Goal: Information Seeking & Learning: Learn about a topic

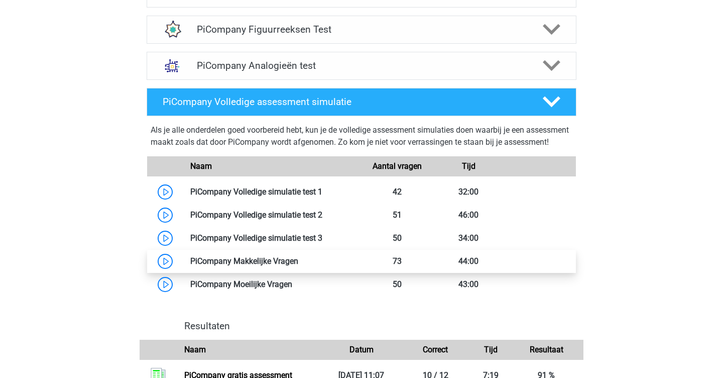
scroll to position [777, 0]
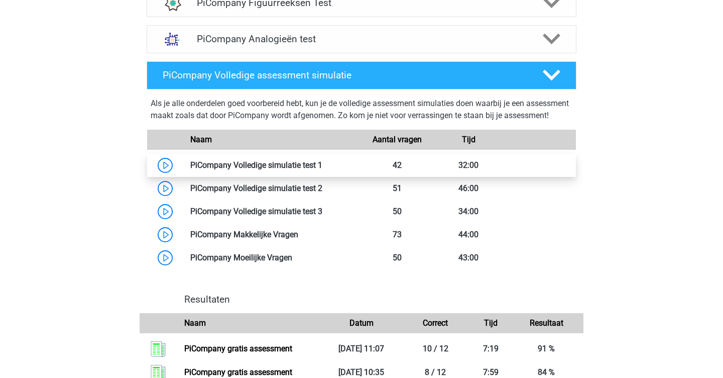
click at [322, 170] on link at bounding box center [322, 165] width 0 height 10
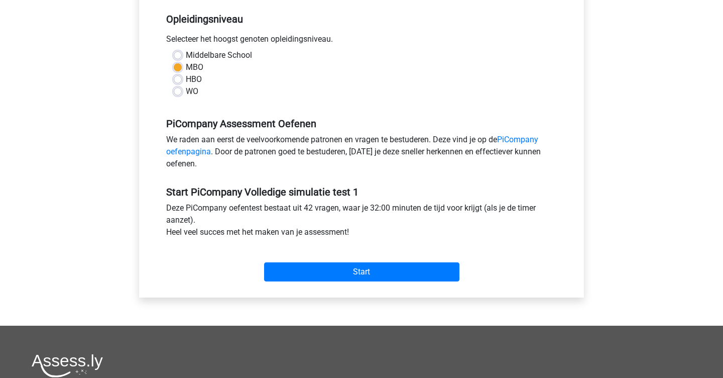
scroll to position [222, 0]
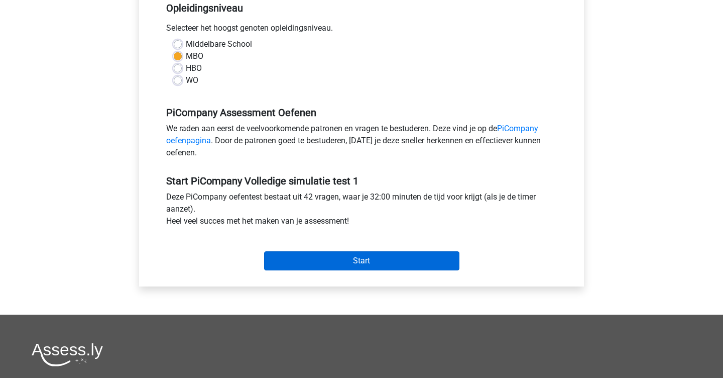
click at [353, 270] on input "Start" at bounding box center [361, 260] width 195 height 19
click at [347, 270] on input "Start" at bounding box center [361, 260] width 195 height 19
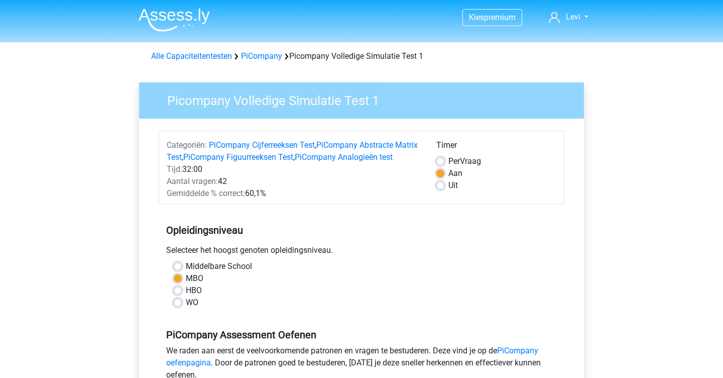
scroll to position [0, 0]
click at [445, 185] on div "Uit" at bounding box center [496, 185] width 120 height 12
click at [448, 185] on label "Uit" at bounding box center [453, 185] width 10 height 12
click at [438, 185] on input "Uit" at bounding box center [440, 184] width 8 height 10
radio input "true"
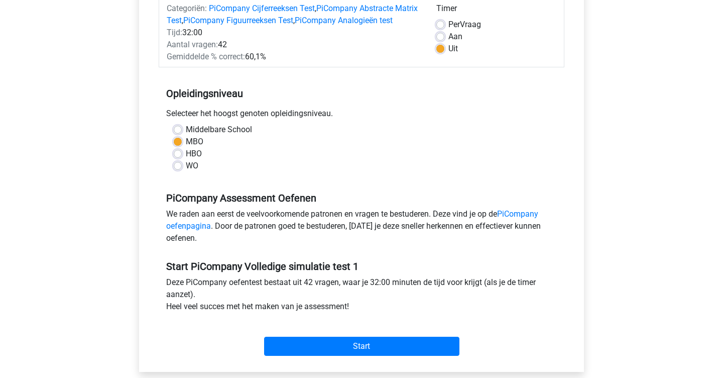
scroll to position [137, 0]
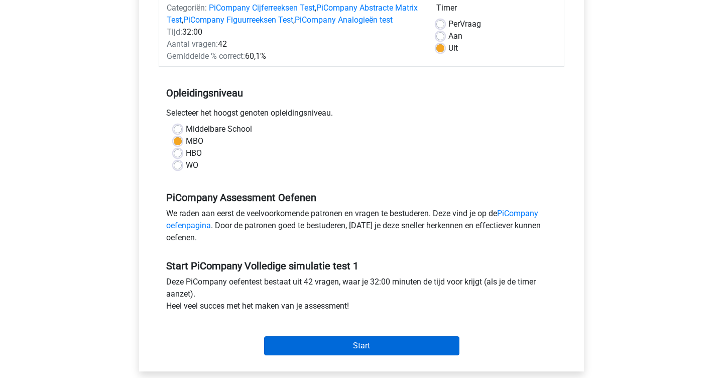
click at [352, 355] on input "Start" at bounding box center [361, 345] width 195 height 19
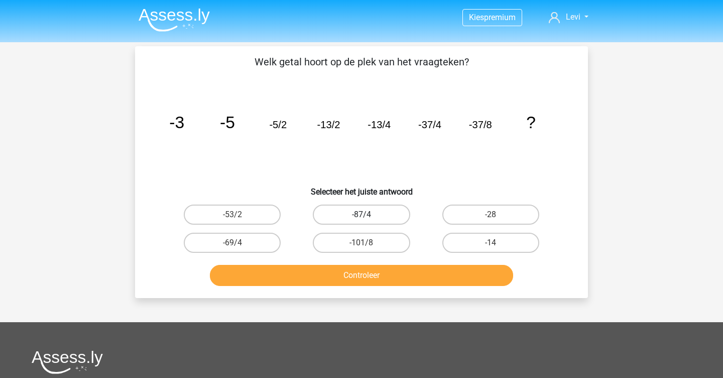
click at [365, 212] on label "-87/4" at bounding box center [361, 214] width 97 height 20
click at [365, 214] on input "-87/4" at bounding box center [364, 217] width 7 height 7
radio input "true"
click at [365, 272] on button "Controleer" at bounding box center [362, 275] width 304 height 21
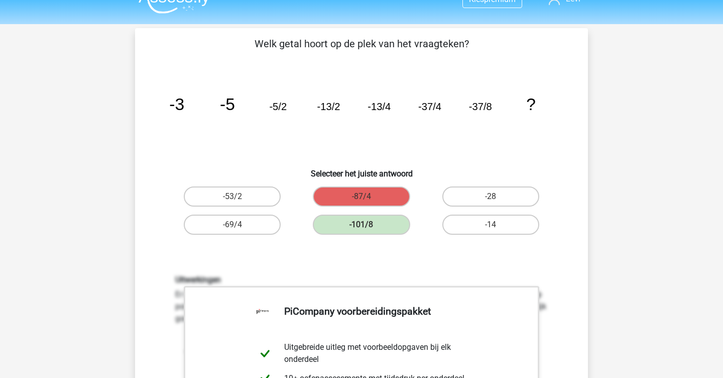
scroll to position [9, 0]
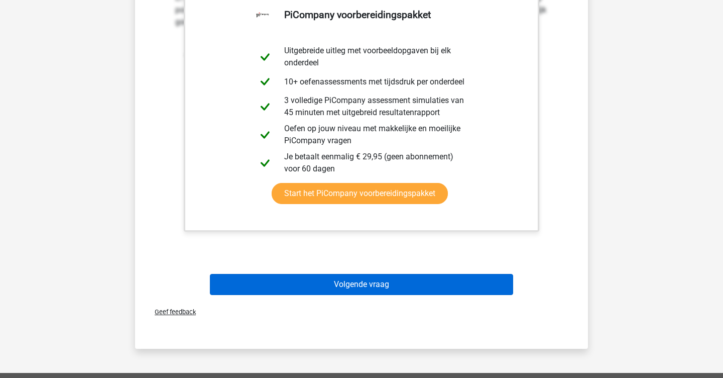
click at [375, 290] on button "Volgende vraag" at bounding box center [362, 284] width 304 height 21
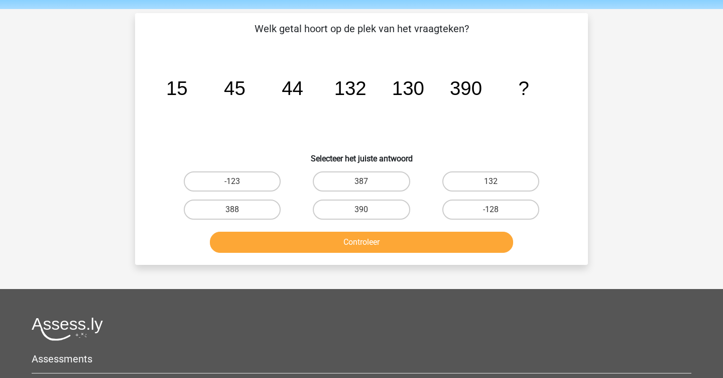
scroll to position [0, 0]
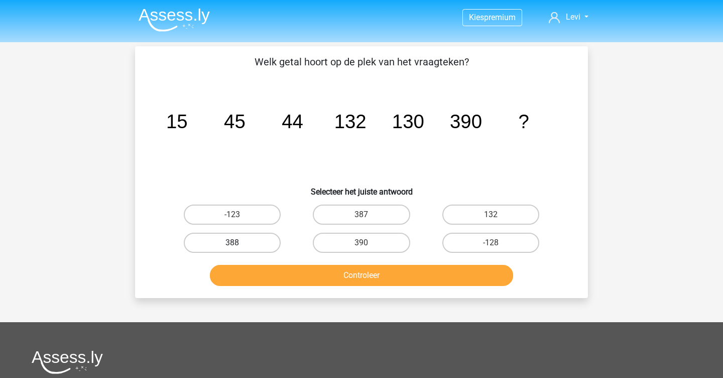
click at [261, 240] on label "388" at bounding box center [232, 242] width 97 height 20
click at [239, 243] on input "388" at bounding box center [235, 246] width 7 height 7
radio input "true"
click at [317, 269] on button "Controleer" at bounding box center [362, 275] width 304 height 21
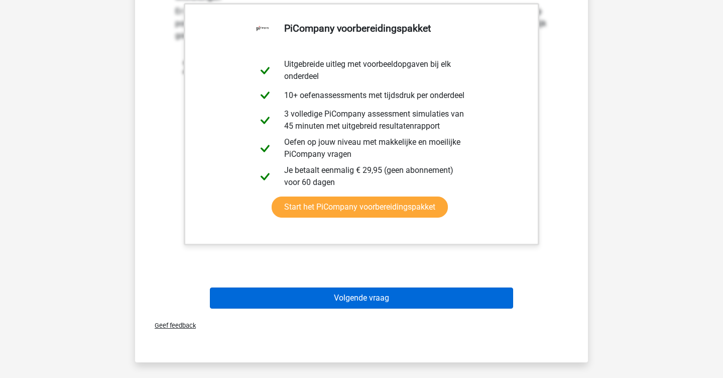
click at [319, 304] on button "Volgende vraag" at bounding box center [362, 297] width 304 height 21
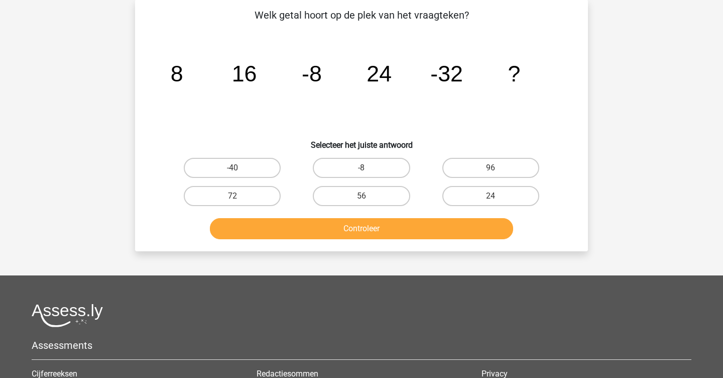
scroll to position [46, 0]
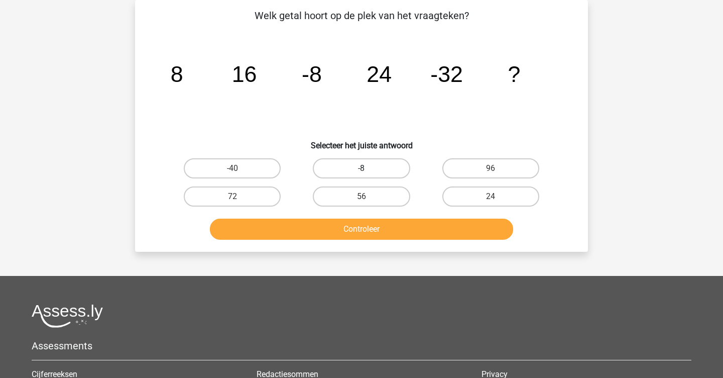
click at [377, 169] on label "-8" at bounding box center [361, 168] width 97 height 20
click at [368, 169] on input "-8" at bounding box center [364, 171] width 7 height 7
radio input "true"
click at [373, 221] on button "Controleer" at bounding box center [362, 228] width 304 height 21
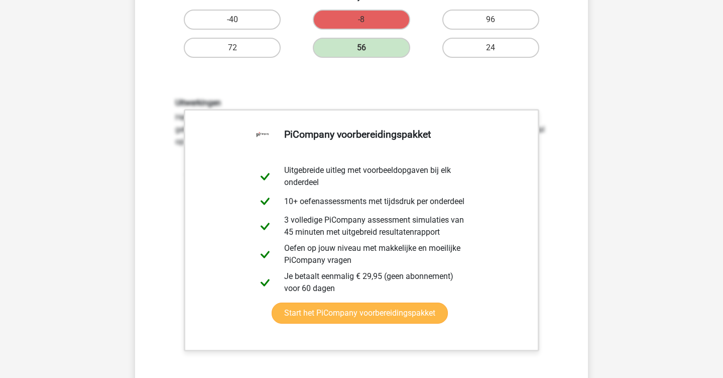
scroll to position [357, 0]
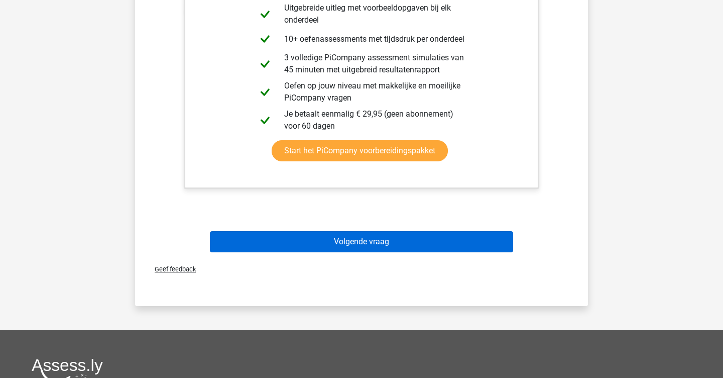
click at [375, 245] on button "Volgende vraag" at bounding box center [362, 241] width 304 height 21
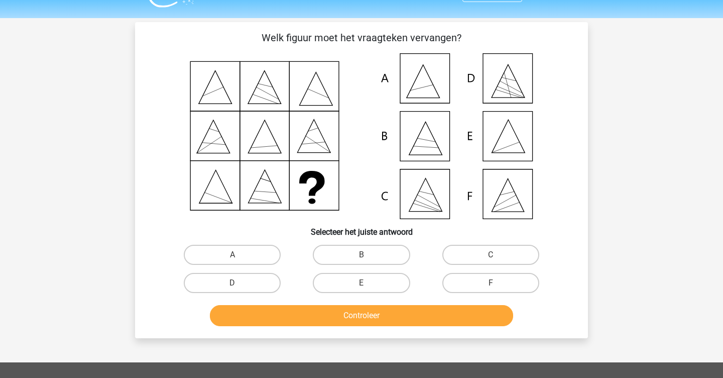
scroll to position [13, 0]
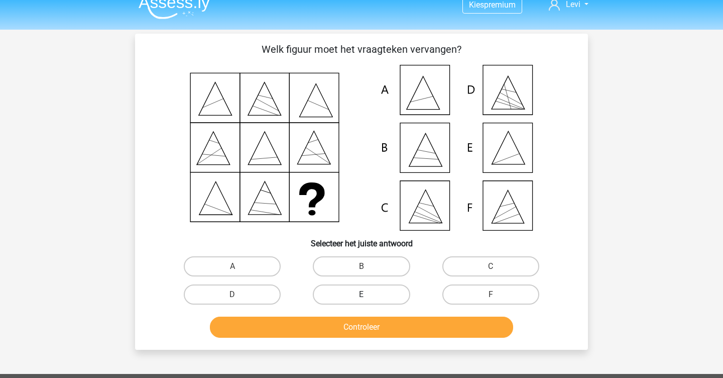
click at [358, 292] on label "E" at bounding box center [361, 294] width 97 height 20
click at [361, 294] on input "E" at bounding box center [364, 297] width 7 height 7
radio input "true"
click at [360, 332] on button "Controleer" at bounding box center [362, 326] width 304 height 21
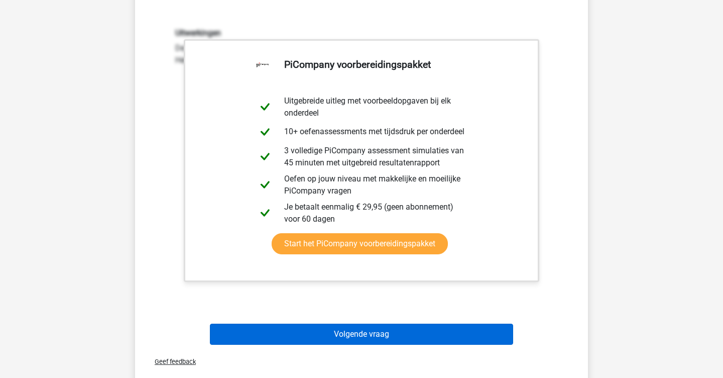
click at [360, 332] on button "Volgende vraag" at bounding box center [362, 333] width 304 height 21
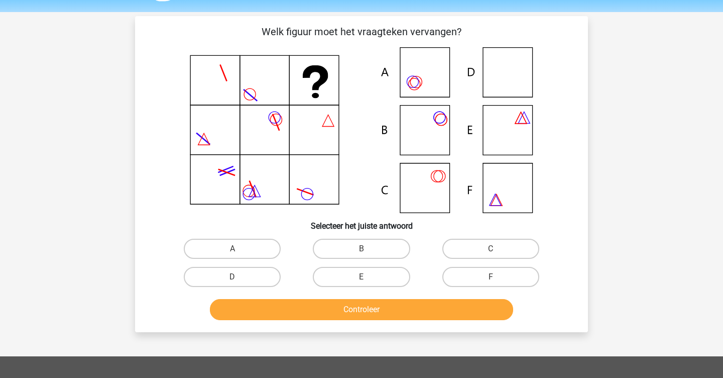
scroll to position [27, 0]
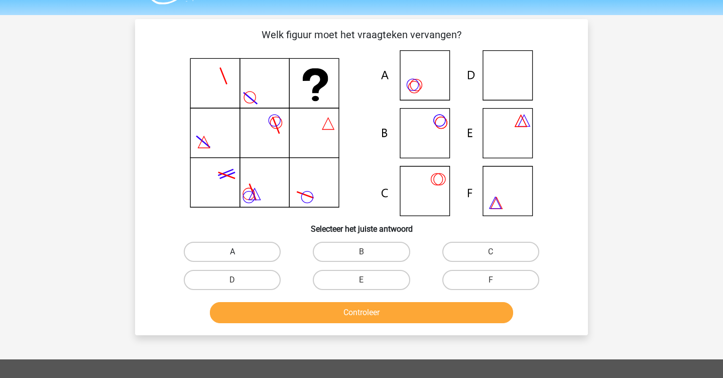
click at [279, 250] on label "A" at bounding box center [232, 252] width 97 height 20
click at [239, 252] on input "A" at bounding box center [235, 255] width 7 height 7
radio input "true"
click at [321, 325] on div "Controleer" at bounding box center [362, 314] width 388 height 25
click at [318, 303] on button "Controleer" at bounding box center [362, 312] width 304 height 21
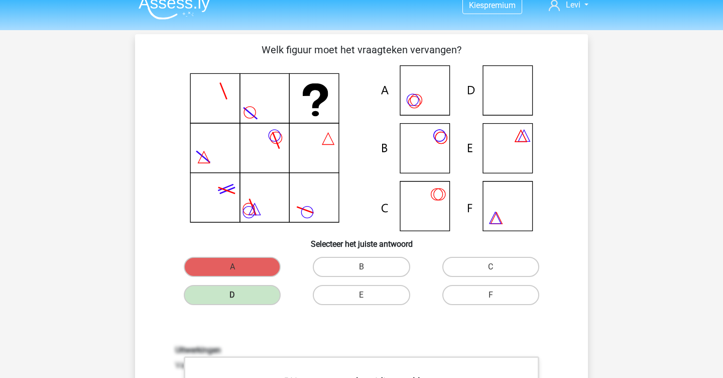
scroll to position [13, 0]
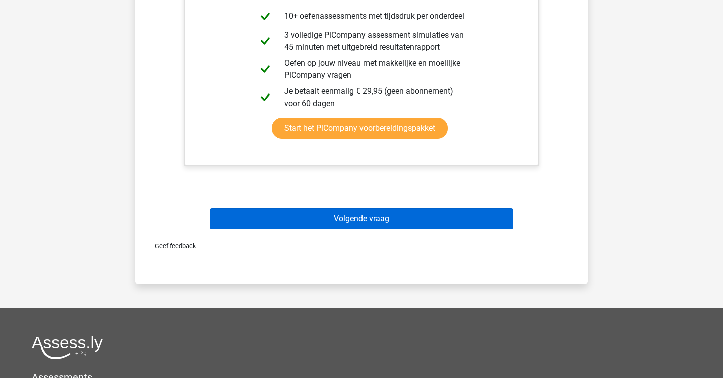
click at [327, 210] on button "Volgende vraag" at bounding box center [362, 218] width 304 height 21
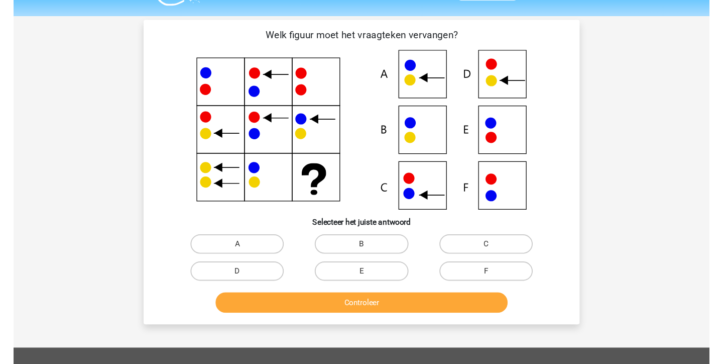
scroll to position [24, 0]
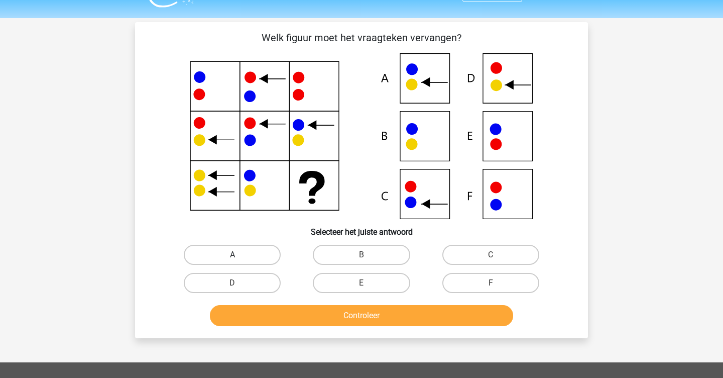
click at [248, 256] on label "A" at bounding box center [232, 255] width 97 height 20
click at [239, 256] on input "A" at bounding box center [235, 258] width 7 height 7
radio input "true"
click at [355, 311] on button "Controleer" at bounding box center [362, 315] width 304 height 21
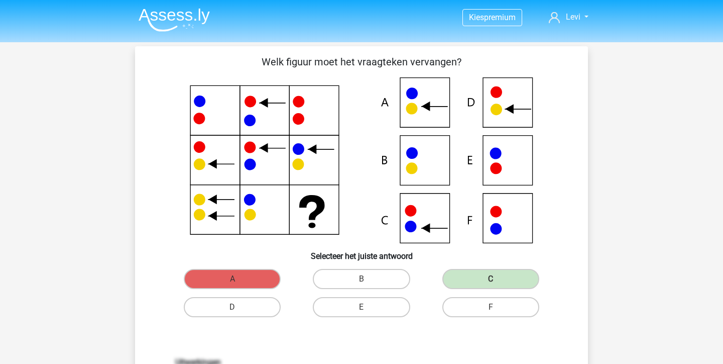
scroll to position [0, 0]
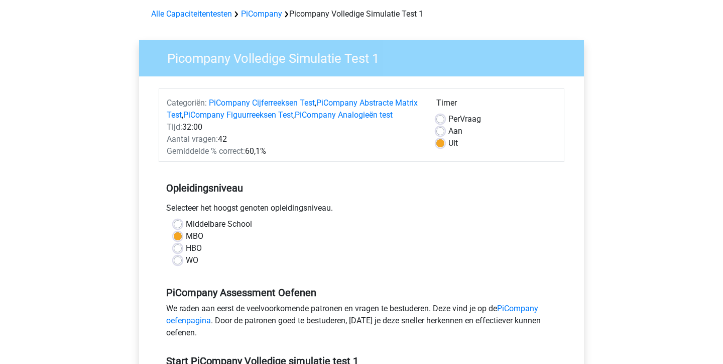
scroll to position [43, 0]
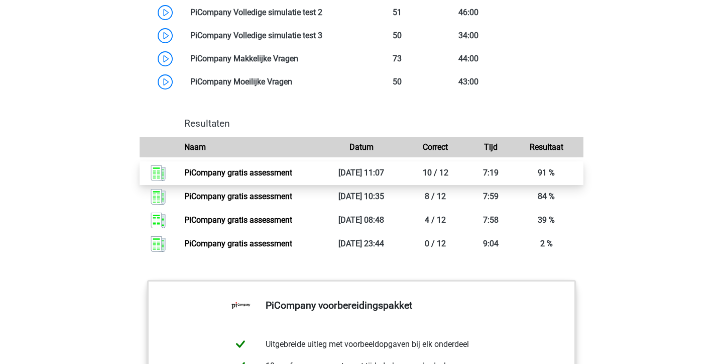
scroll to position [971, 0]
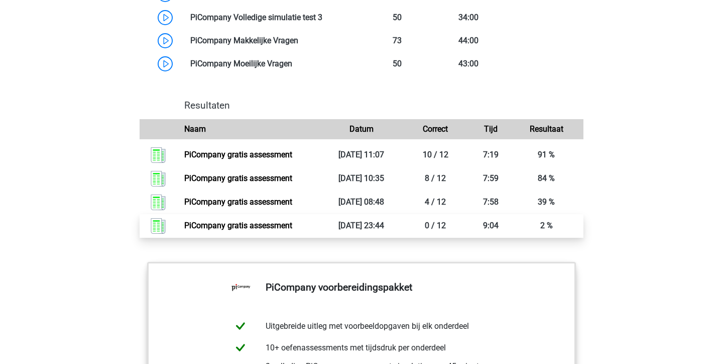
click at [255, 230] on link "PiCompany gratis assessment" at bounding box center [238, 225] width 108 height 10
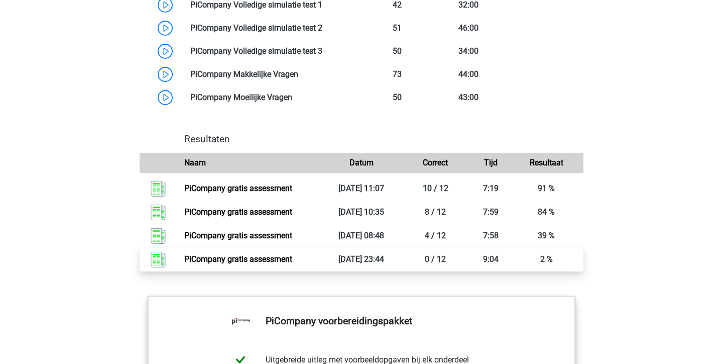
scroll to position [938, 0]
click at [272, 263] on link "PiCompany gratis assessment" at bounding box center [238, 259] width 108 height 10
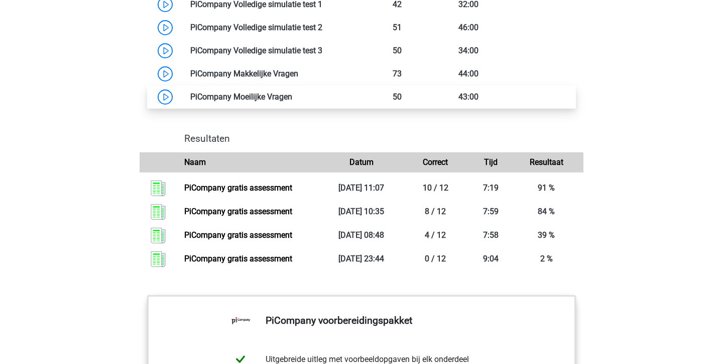
scroll to position [910, 0]
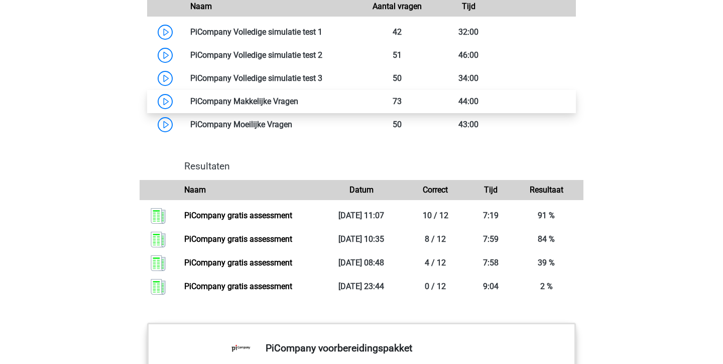
click at [298, 106] on link at bounding box center [298, 101] width 0 height 10
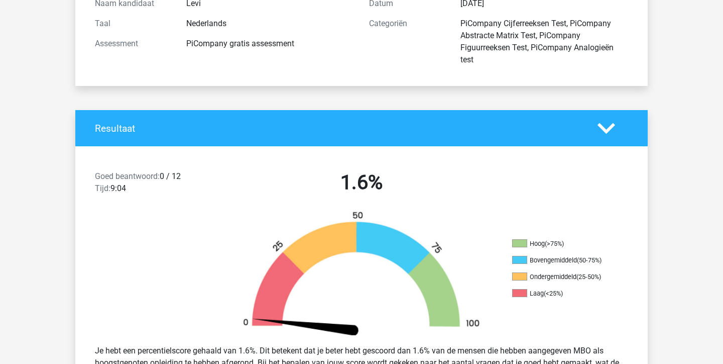
scroll to position [144, 0]
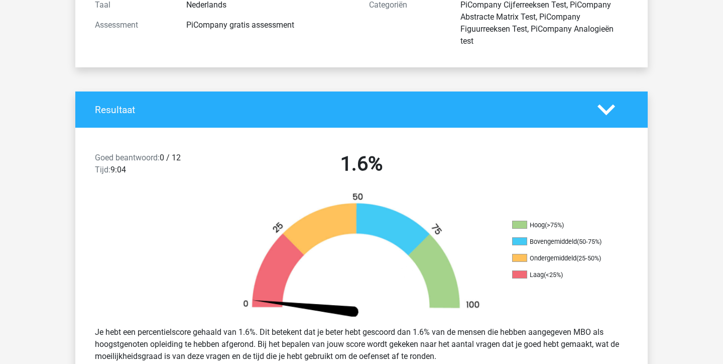
click at [617, 115] on div at bounding box center [613, 110] width 46 height 18
click at [609, 112] on polygon at bounding box center [606, 109] width 18 height 11
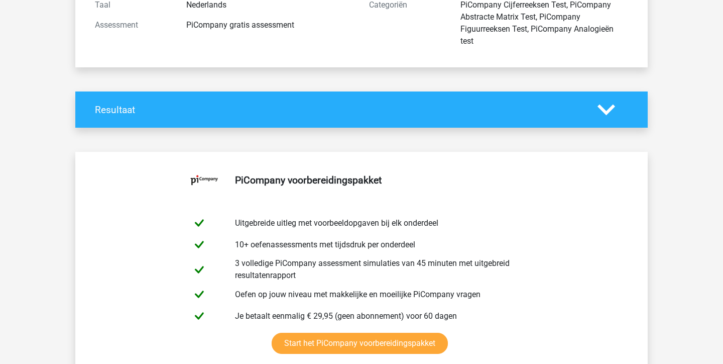
click at [609, 112] on polygon at bounding box center [606, 109] width 18 height 11
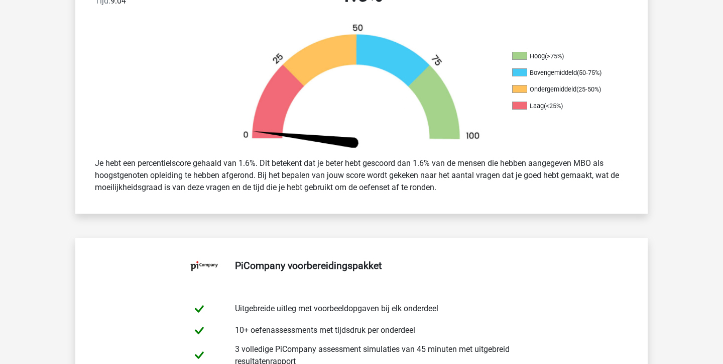
scroll to position [311, 0]
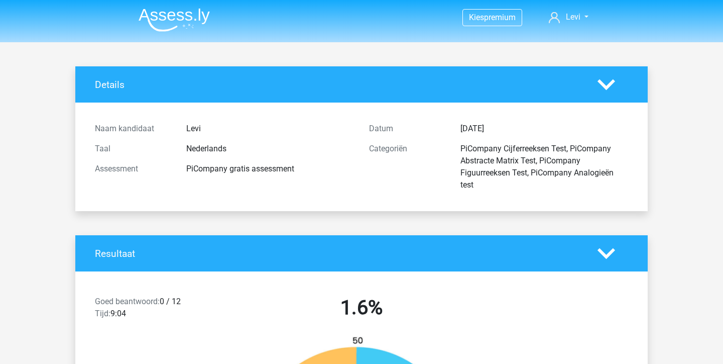
click at [608, 80] on icon at bounding box center [606, 85] width 18 height 18
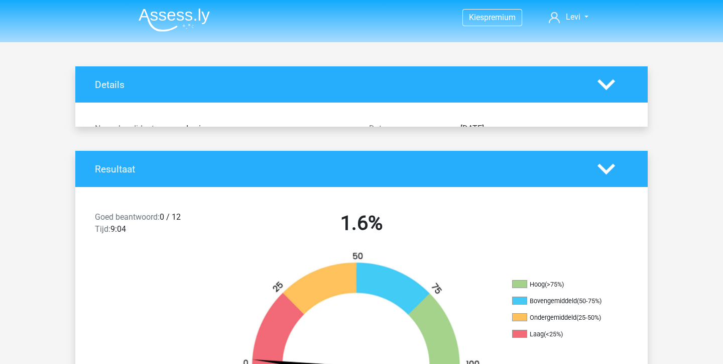
click at [608, 80] on icon at bounding box center [606, 85] width 18 height 18
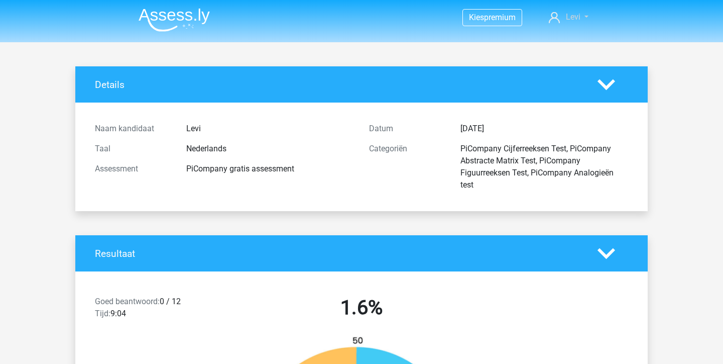
click at [572, 19] on span "Levi" at bounding box center [573, 17] width 15 height 10
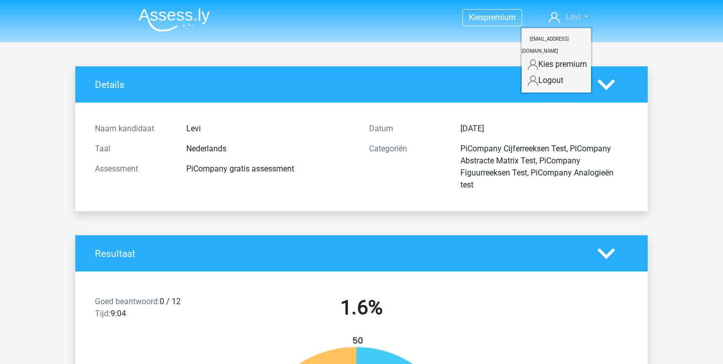
click at [572, 19] on span "Levi" at bounding box center [573, 17] width 15 height 10
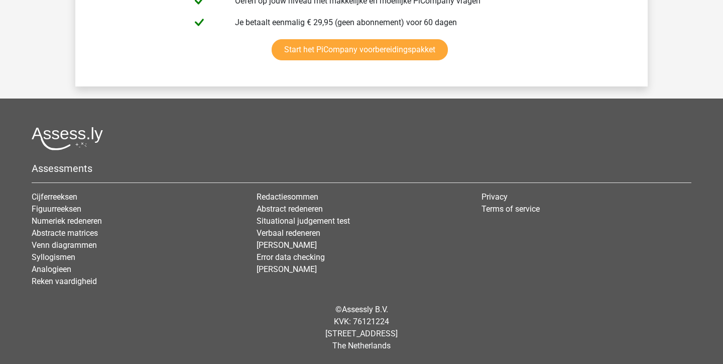
scroll to position [2181, 0]
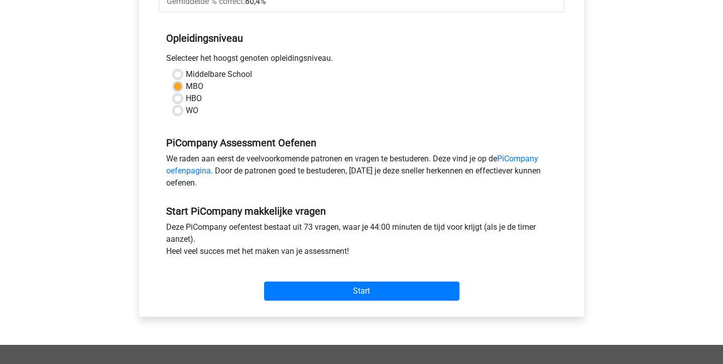
scroll to position [223, 0]
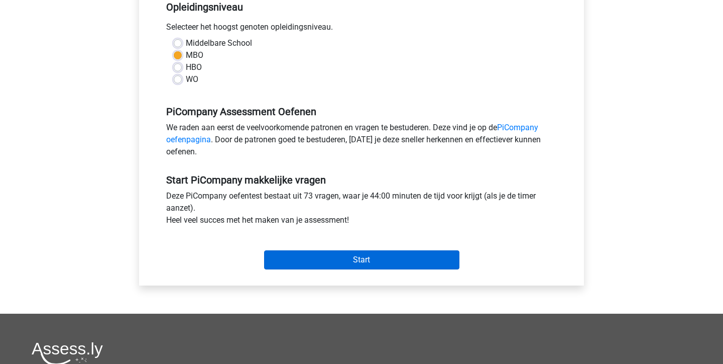
click at [393, 269] on input "Start" at bounding box center [361, 259] width 195 height 19
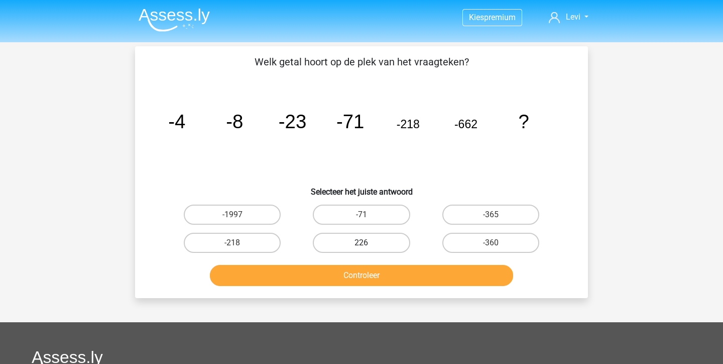
click at [376, 236] on label "226" at bounding box center [361, 242] width 97 height 20
click at [368, 243] on input "226" at bounding box center [364, 246] width 7 height 7
radio input "true"
click at [367, 282] on button "Controleer" at bounding box center [362, 275] width 304 height 21
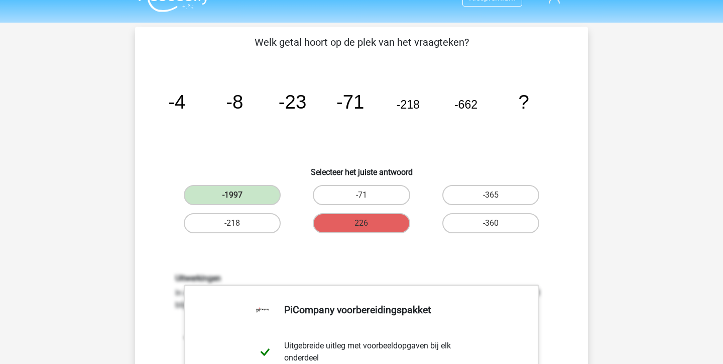
scroll to position [30, 0]
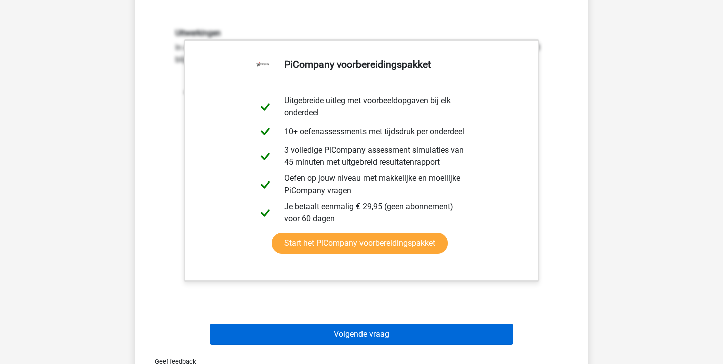
click at [352, 327] on button "Volgende vraag" at bounding box center [362, 333] width 304 height 21
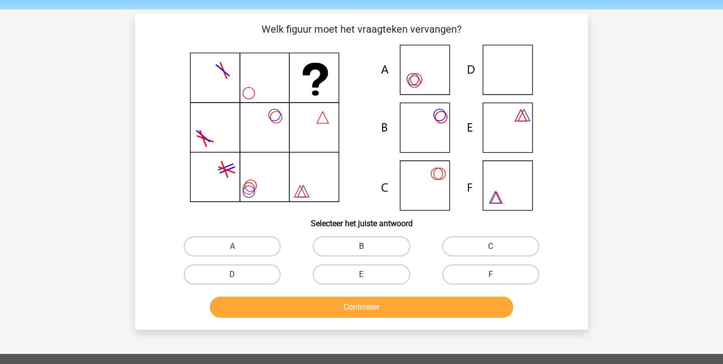
scroll to position [26, 0]
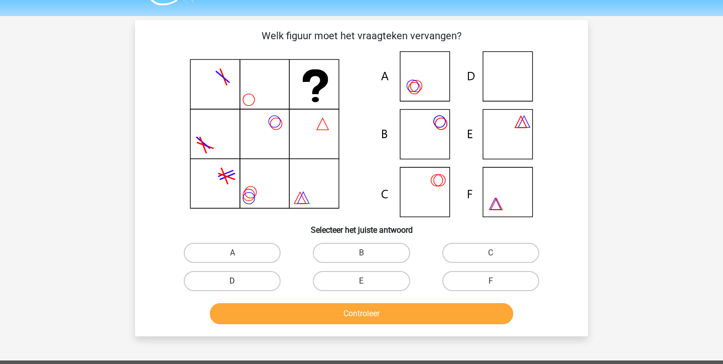
click at [265, 285] on label "D" at bounding box center [232, 281] width 97 height 20
click at [239, 285] on input "D" at bounding box center [235, 284] width 7 height 7
radio input "true"
click at [317, 314] on button "Controleer" at bounding box center [362, 313] width 304 height 21
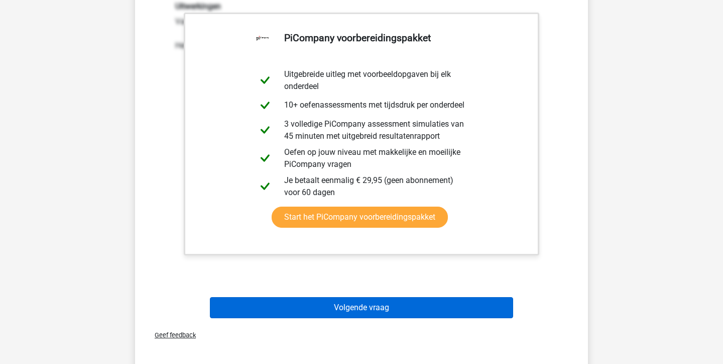
click at [334, 303] on button "Volgende vraag" at bounding box center [362, 307] width 304 height 21
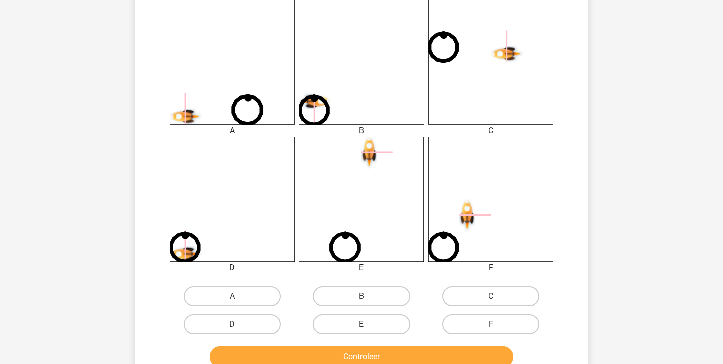
scroll to position [367, 0]
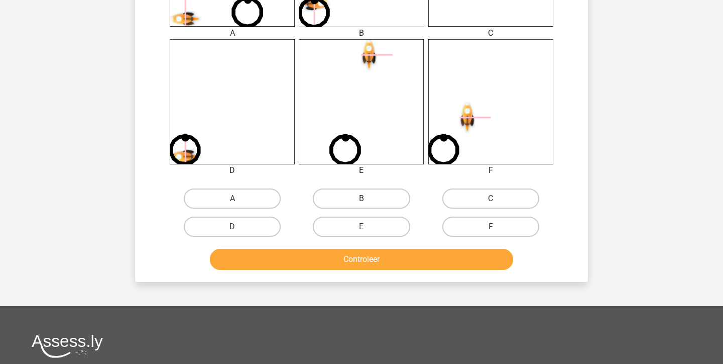
click at [355, 198] on label "B" at bounding box center [361, 198] width 97 height 20
click at [361, 198] on input "B" at bounding box center [364, 201] width 7 height 7
radio input "true"
click at [359, 258] on button "Controleer" at bounding box center [362, 259] width 304 height 21
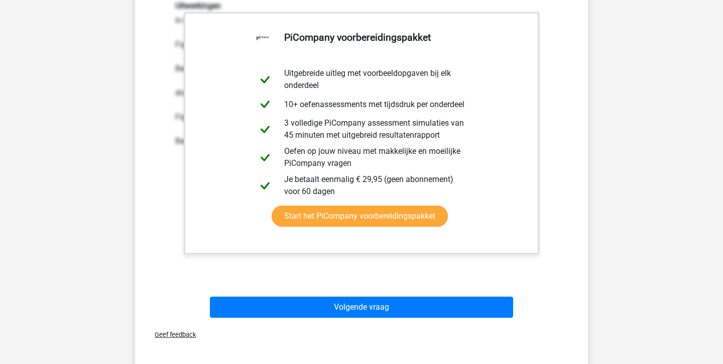
scroll to position [656, 0]
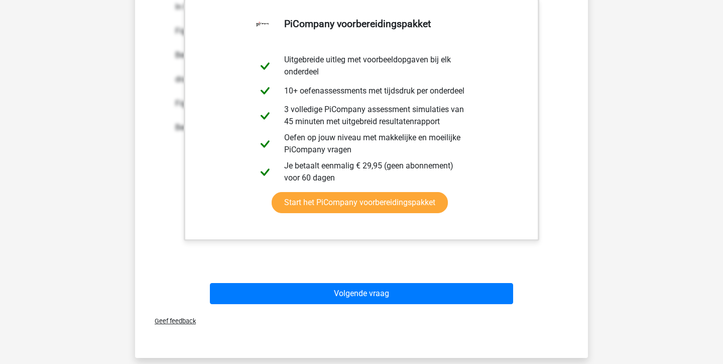
click at [366, 304] on div "Volgende vraag" at bounding box center [362, 295] width 388 height 25
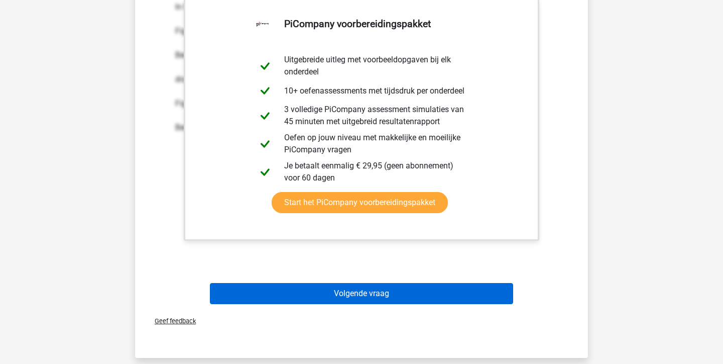
click at [366, 303] on button "Volgende vraag" at bounding box center [362, 293] width 304 height 21
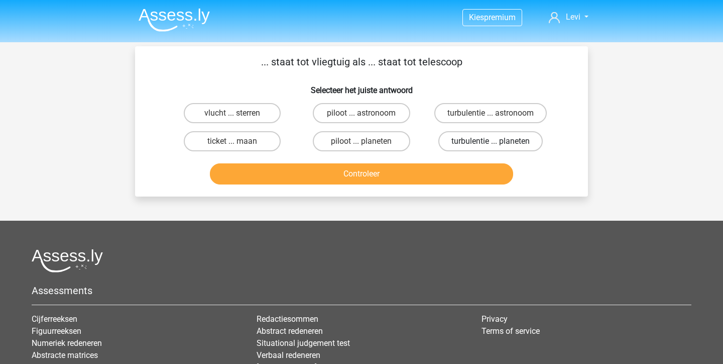
scroll to position [0, 0]
click at [375, 113] on label "piloot ... astronoom" at bounding box center [361, 113] width 97 height 20
click at [368, 113] on input "piloot ... astronoom" at bounding box center [364, 116] width 7 height 7
radio input "true"
click at [367, 162] on div "Controleer" at bounding box center [361, 171] width 421 height 33
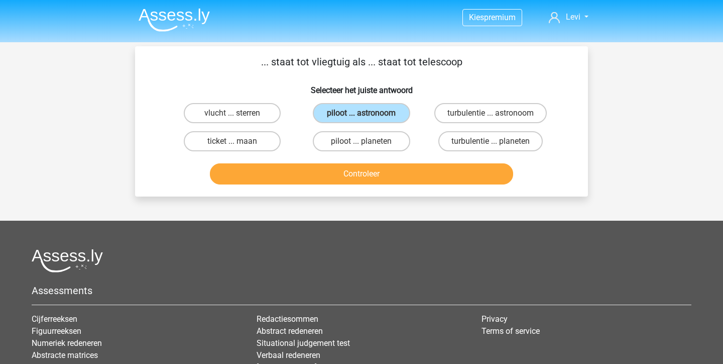
click at [367, 175] on button "Controleer" at bounding box center [362, 173] width 304 height 21
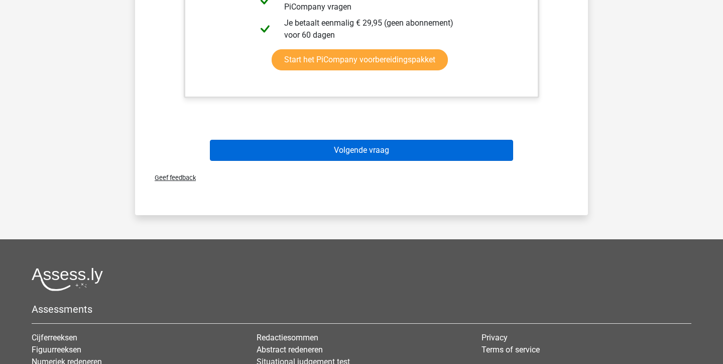
click at [366, 146] on button "Volgende vraag" at bounding box center [362, 150] width 304 height 21
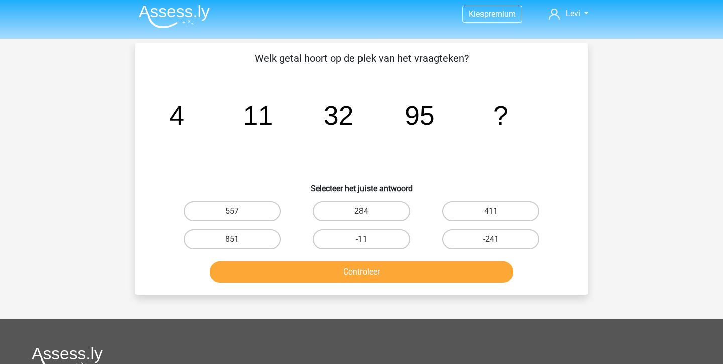
scroll to position [3, 0]
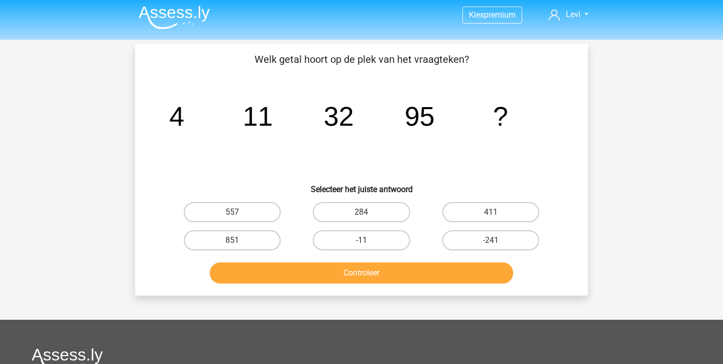
click at [366, 215] on input "284" at bounding box center [364, 215] width 7 height 7
radio input "true"
click at [366, 265] on button "Controleer" at bounding box center [362, 272] width 304 height 21
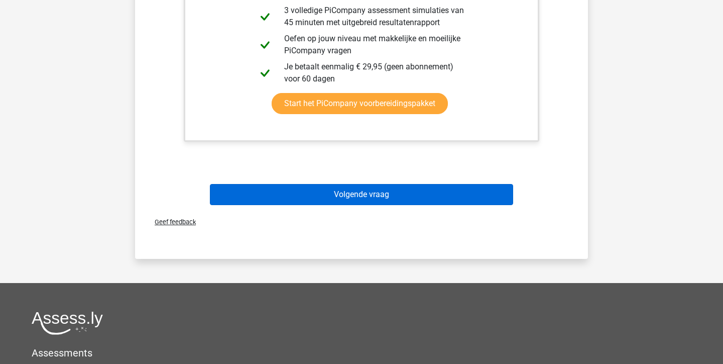
click at [372, 200] on button "Volgende vraag" at bounding box center [362, 194] width 304 height 21
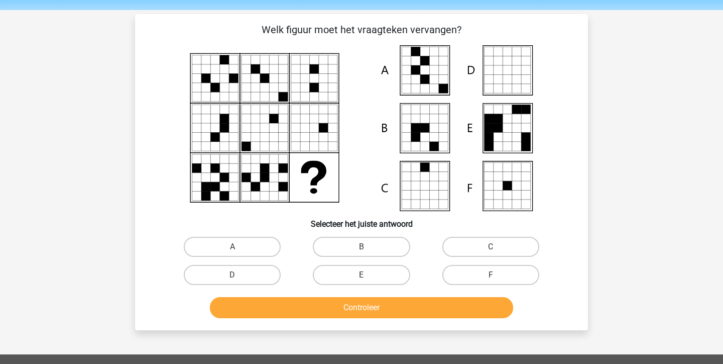
scroll to position [28, 0]
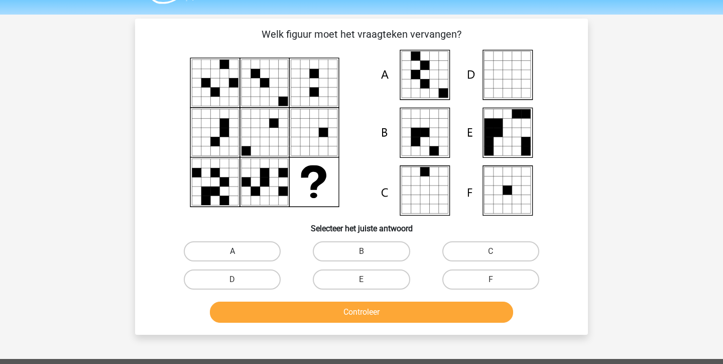
click at [259, 255] on label "A" at bounding box center [232, 251] width 97 height 20
click at [239, 255] on input "A" at bounding box center [235, 254] width 7 height 7
radio input "true"
click at [349, 324] on div "Controleer" at bounding box center [362, 313] width 388 height 25
click at [351, 313] on button "Controleer" at bounding box center [362, 311] width 304 height 21
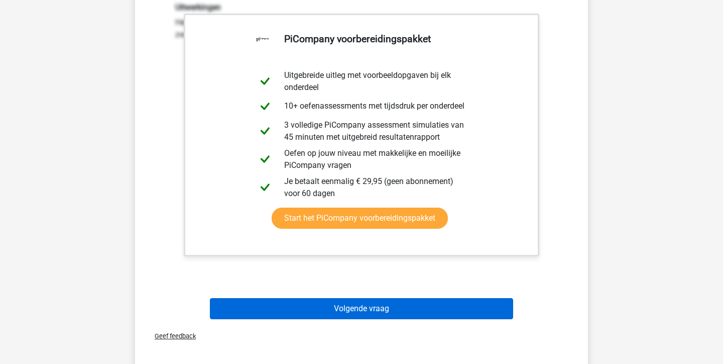
click at [370, 302] on button "Volgende vraag" at bounding box center [362, 308] width 304 height 21
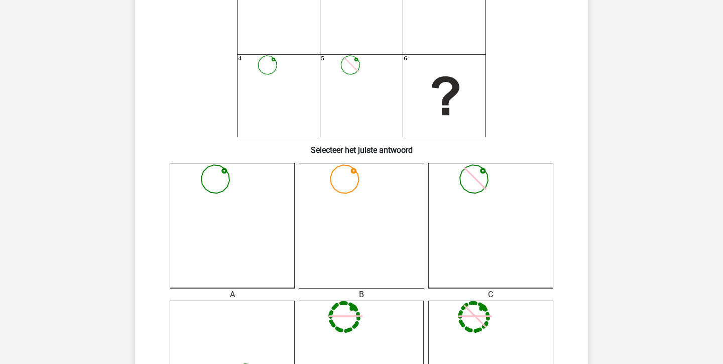
scroll to position [135, 0]
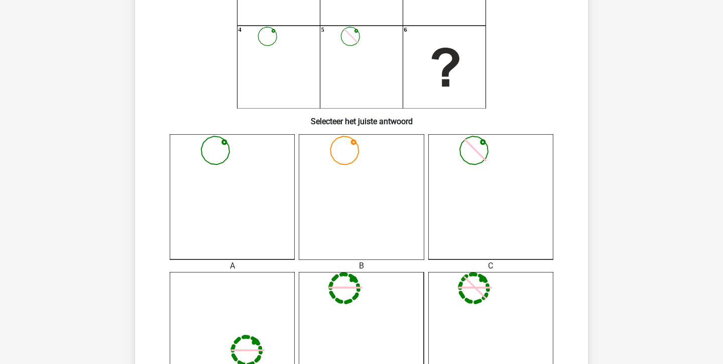
click at [517, 191] on icon at bounding box center [490, 196] width 125 height 125
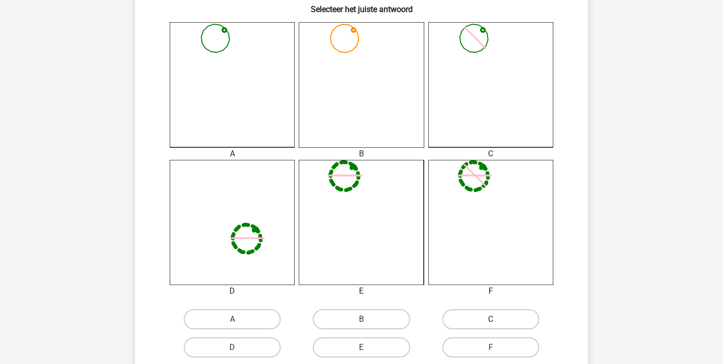
click at [471, 325] on label "C" at bounding box center [490, 319] width 97 height 20
click at [491, 325] on input "C" at bounding box center [494, 322] width 7 height 7
radio input "true"
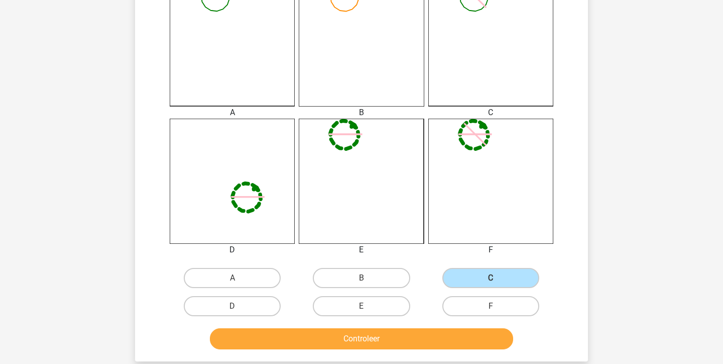
scroll to position [391, 0]
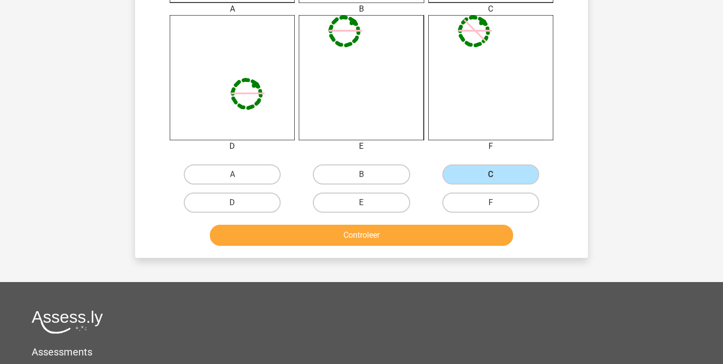
click at [407, 238] on button "Controleer" at bounding box center [362, 234] width 304 height 21
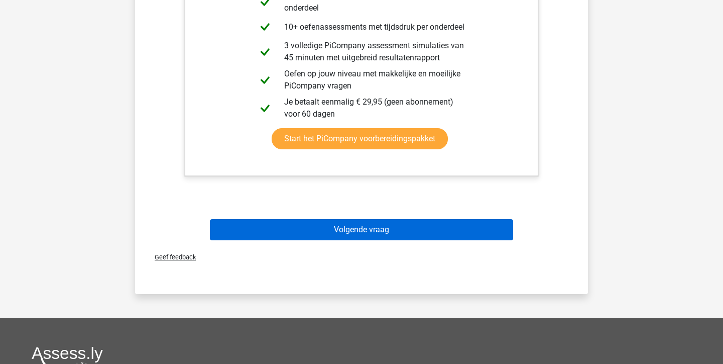
click at [397, 223] on button "Volgende vraag" at bounding box center [362, 229] width 304 height 21
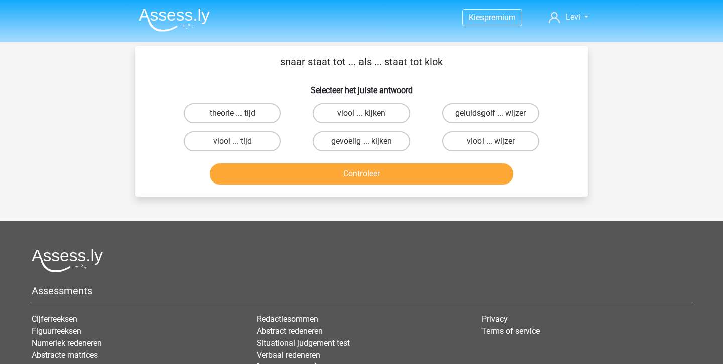
scroll to position [0, 0]
click at [379, 133] on label "gevoelig ... kijken" at bounding box center [361, 141] width 97 height 20
click at [368, 141] on input "gevoelig ... kijken" at bounding box center [364, 144] width 7 height 7
radio input "true"
click at [370, 193] on div "snaar staat tot ... als ... staat tot klok Selecteer het juiste antwoord theori…" at bounding box center [361, 121] width 453 height 150
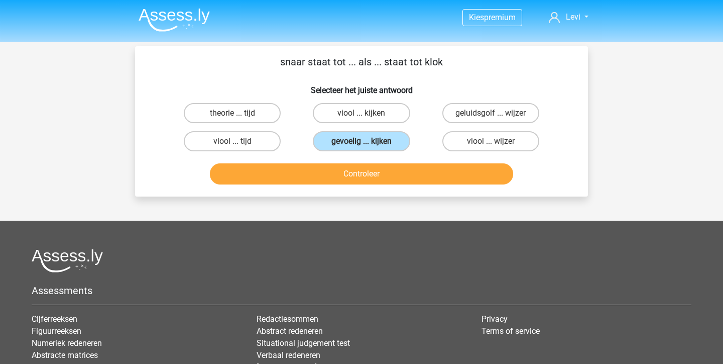
click at [370, 181] on button "Controleer" at bounding box center [362, 173] width 304 height 21
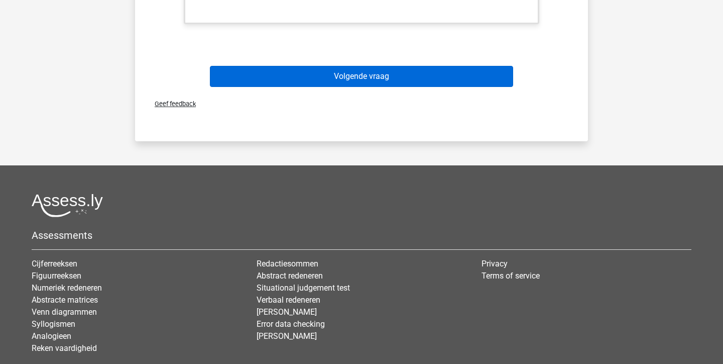
click at [382, 67] on button "Volgende vraag" at bounding box center [362, 76] width 304 height 21
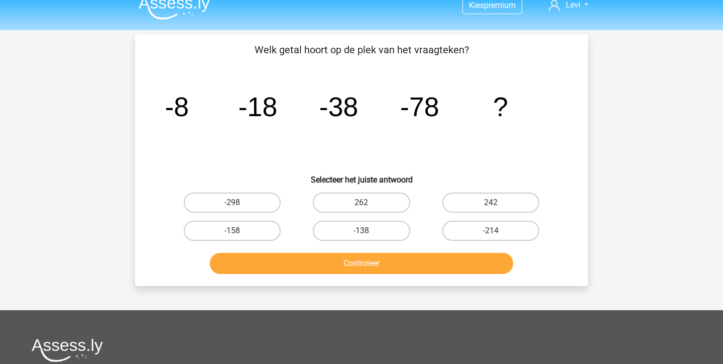
scroll to position [12, 0]
click at [269, 225] on label "-158" at bounding box center [232, 231] width 97 height 20
click at [239, 231] on input "-158" at bounding box center [235, 234] width 7 height 7
radio input "true"
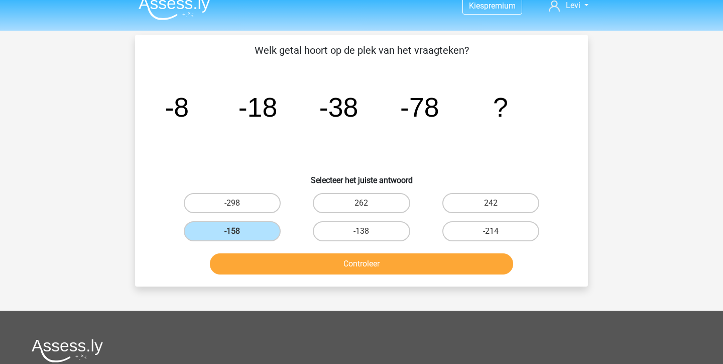
click at [290, 255] on button "Controleer" at bounding box center [362, 263] width 304 height 21
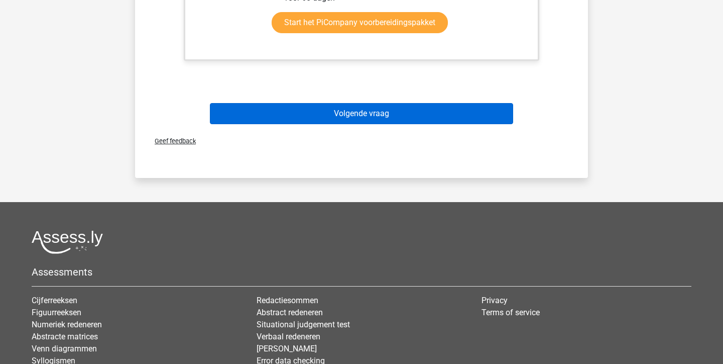
click at [356, 123] on button "Volgende vraag" at bounding box center [362, 113] width 304 height 21
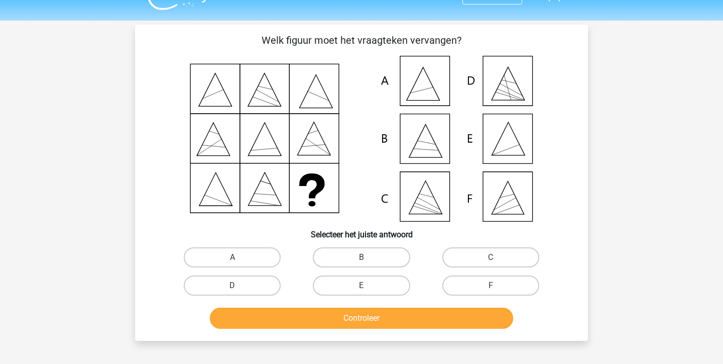
scroll to position [17, 0]
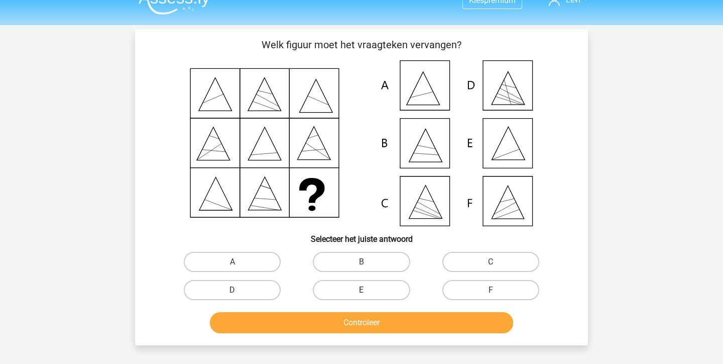
click at [366, 286] on label "E" at bounding box center [361, 290] width 97 height 20
click at [366, 290] on input "E" at bounding box center [364, 293] width 7 height 7
radio input "true"
click at [361, 326] on button "Controleer" at bounding box center [362, 322] width 304 height 21
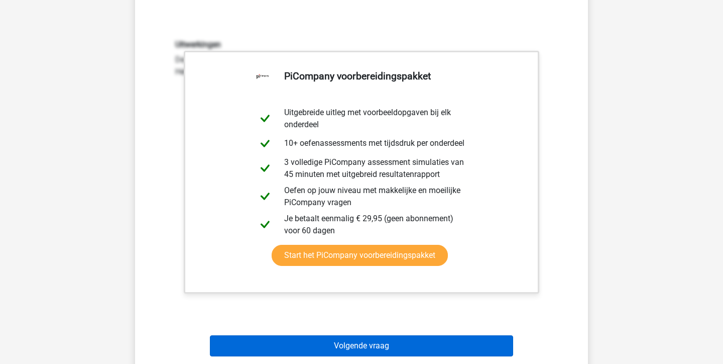
click at [365, 352] on button "Volgende vraag" at bounding box center [362, 345] width 304 height 21
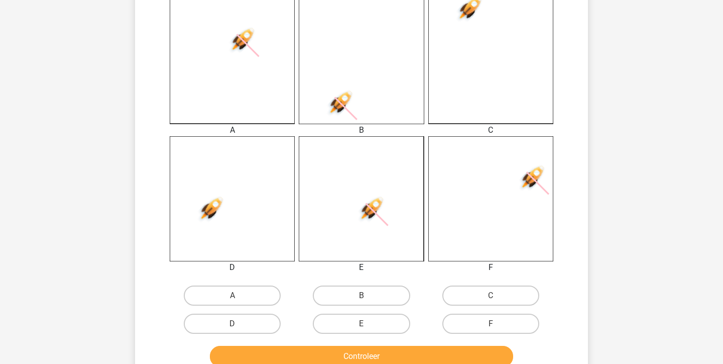
scroll to position [296, 0]
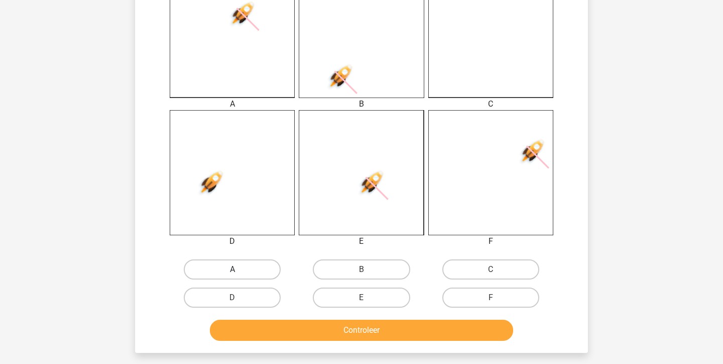
click at [247, 276] on label "A" at bounding box center [232, 269] width 97 height 20
click at [239, 276] on input "A" at bounding box center [235, 272] width 7 height 7
radio input "true"
click at [299, 334] on button "Controleer" at bounding box center [362, 329] width 304 height 21
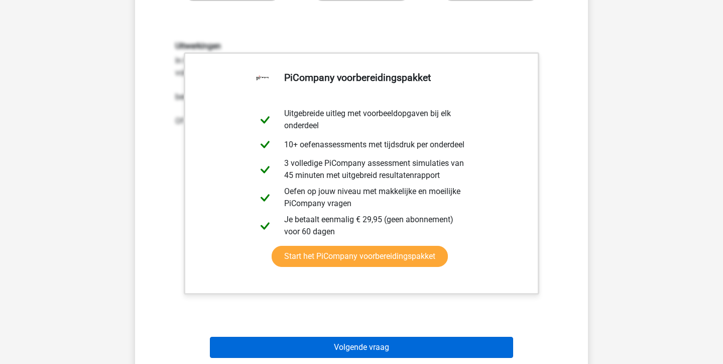
click at [346, 348] on button "Volgende vraag" at bounding box center [362, 346] width 304 height 21
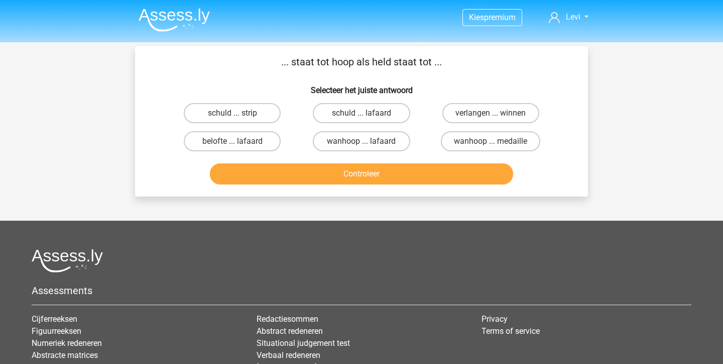
scroll to position [0, 0]
click at [513, 138] on label "wanhoop ... medaille" at bounding box center [490, 141] width 99 height 20
click at [497, 141] on input "wanhoop ... medaille" at bounding box center [494, 144] width 7 height 7
radio input "true"
click at [515, 110] on label "verlangen ... winnen" at bounding box center [490, 113] width 97 height 20
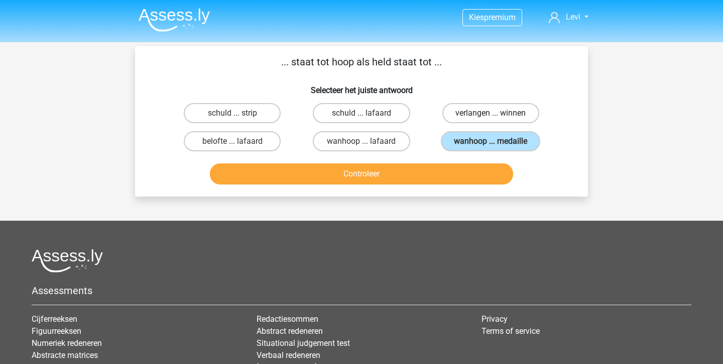
click at [497, 113] on input "verlangen ... winnen" at bounding box center [494, 116] width 7 height 7
radio input "true"
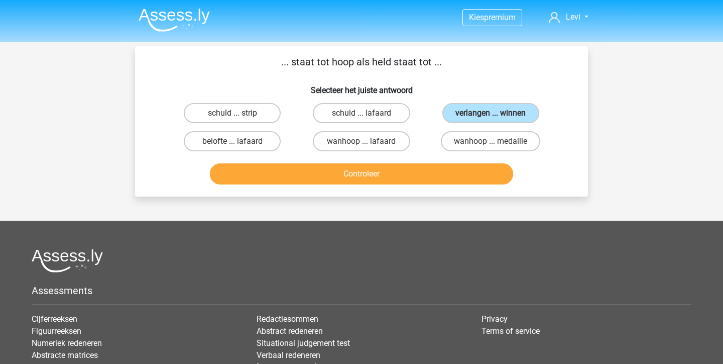
click at [452, 173] on button "Controleer" at bounding box center [362, 173] width 304 height 21
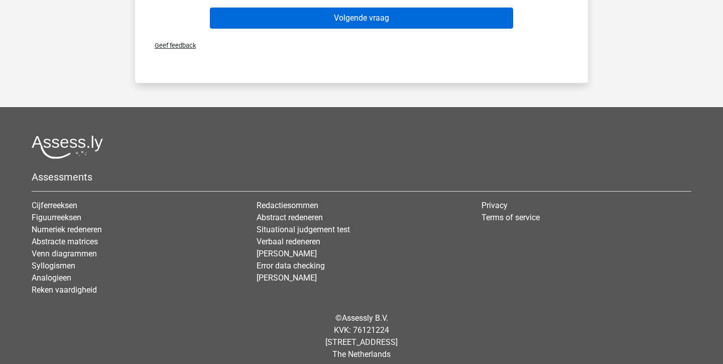
click at [400, 28] on button "Volgende vraag" at bounding box center [362, 18] width 304 height 21
